Goal: Navigation & Orientation: Understand site structure

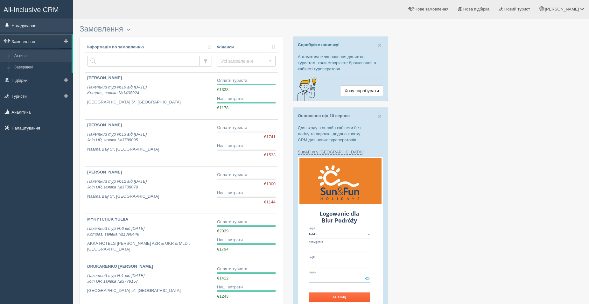
click at [28, 25] on link "Нагадування" at bounding box center [36, 25] width 73 height 14
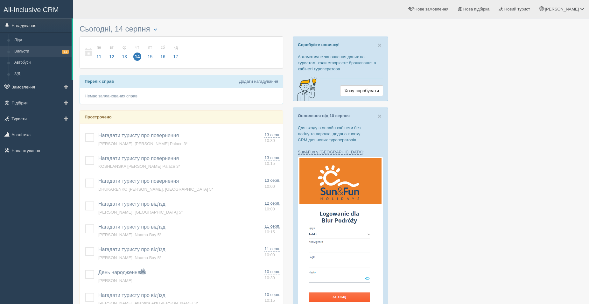
click at [57, 52] on link "Вильоти 11" at bounding box center [41, 51] width 60 height 11
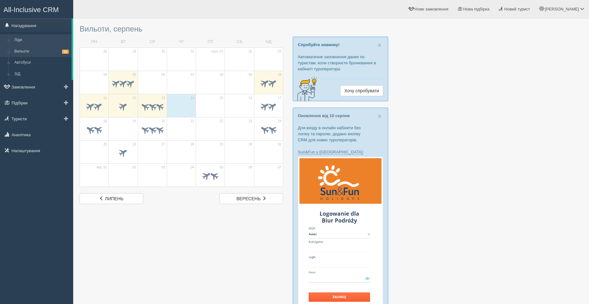
click at [45, 41] on link "Ліди" at bounding box center [41, 39] width 60 height 11
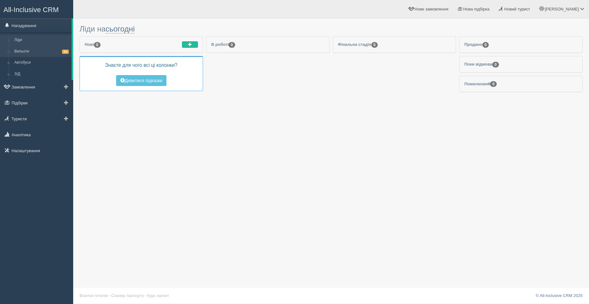
click at [33, 51] on link "Вильоти 11" at bounding box center [41, 51] width 60 height 11
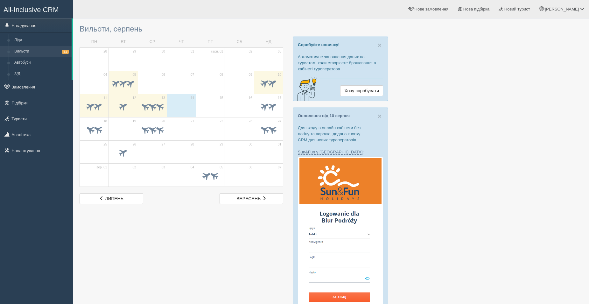
click at [34, 59] on link "Автобуси" at bounding box center [41, 62] width 60 height 11
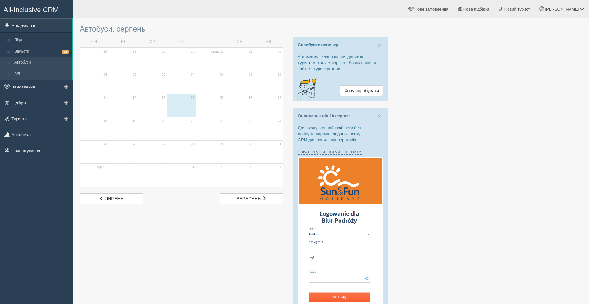
click at [34, 70] on link "З/Д" at bounding box center [41, 73] width 60 height 11
click at [42, 90] on link "Замовлення" at bounding box center [36, 87] width 73 height 14
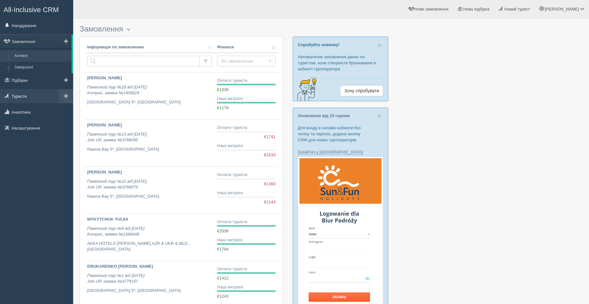
click at [33, 96] on link "Туристи" at bounding box center [36, 96] width 73 height 14
